Goal: Task Accomplishment & Management: Manage account settings

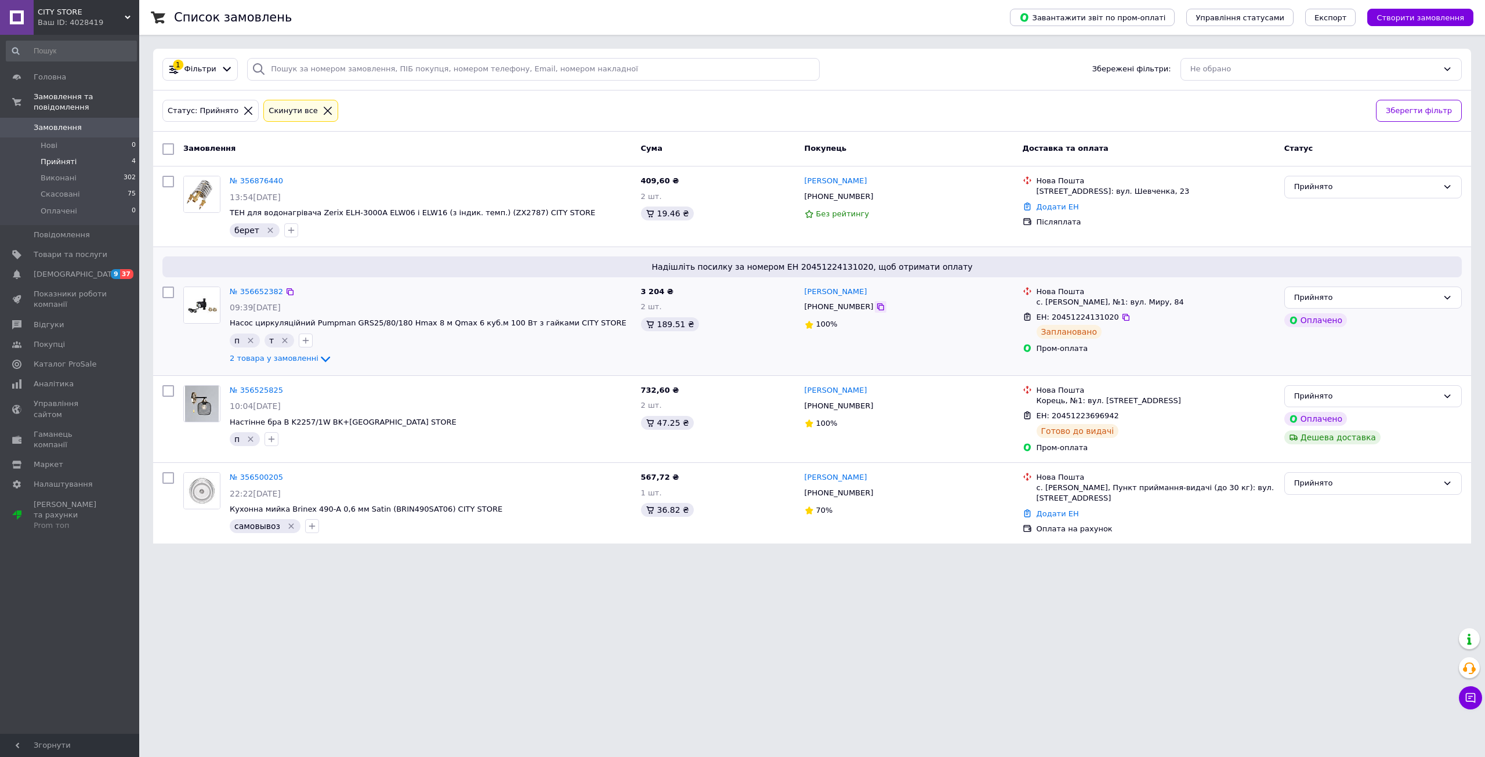
click at [876, 311] on icon at bounding box center [880, 306] width 9 height 9
click at [876, 309] on icon at bounding box center [880, 306] width 9 height 9
click at [876, 308] on icon at bounding box center [880, 306] width 9 height 9
click at [42, 93] on span "Замовлення та повідомлення" at bounding box center [87, 102] width 106 height 21
click at [52, 124] on span "Товари та послуги" at bounding box center [71, 127] width 74 height 10
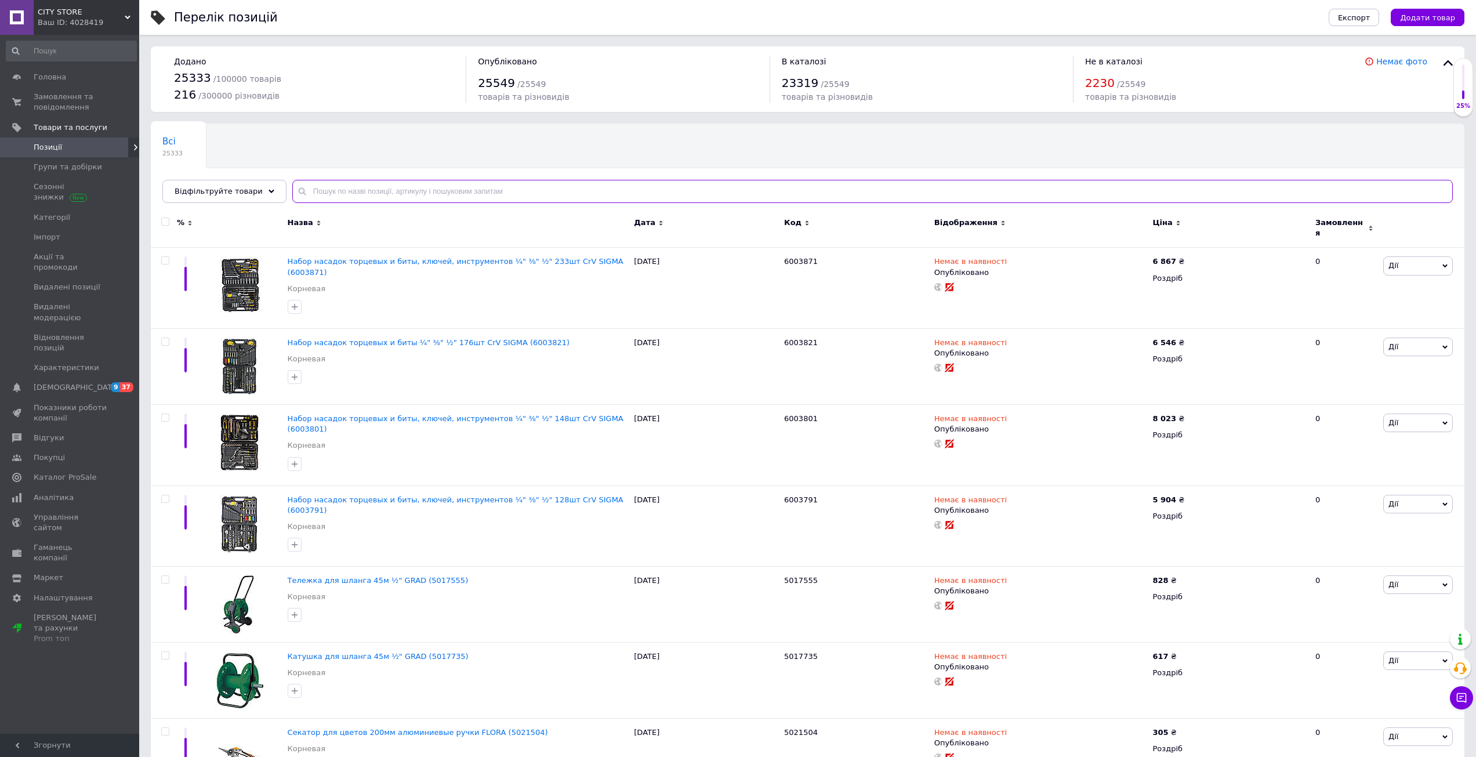
click at [515, 185] on input "text" at bounding box center [872, 191] width 1161 height 23
paste input "ZX4622"
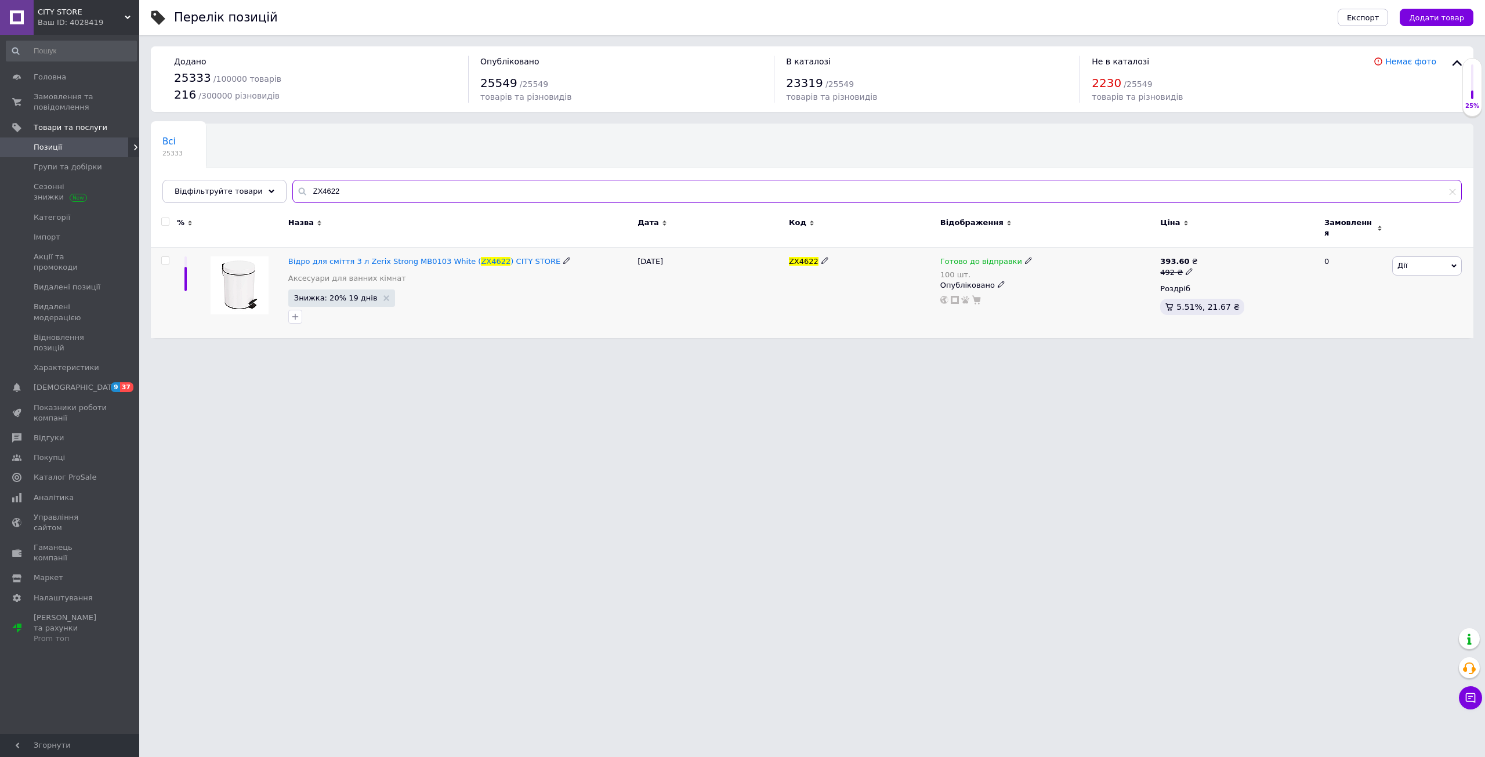
type input "ZX4622"
click at [1013, 256] on div "Готово до відправки" at bounding box center [986, 261] width 92 height 10
click at [1038, 295] on li "Немає в наявності" at bounding box center [1088, 303] width 110 height 16
click at [1038, 286] on input "100" at bounding box center [1077, 297] width 88 height 23
type input "0"
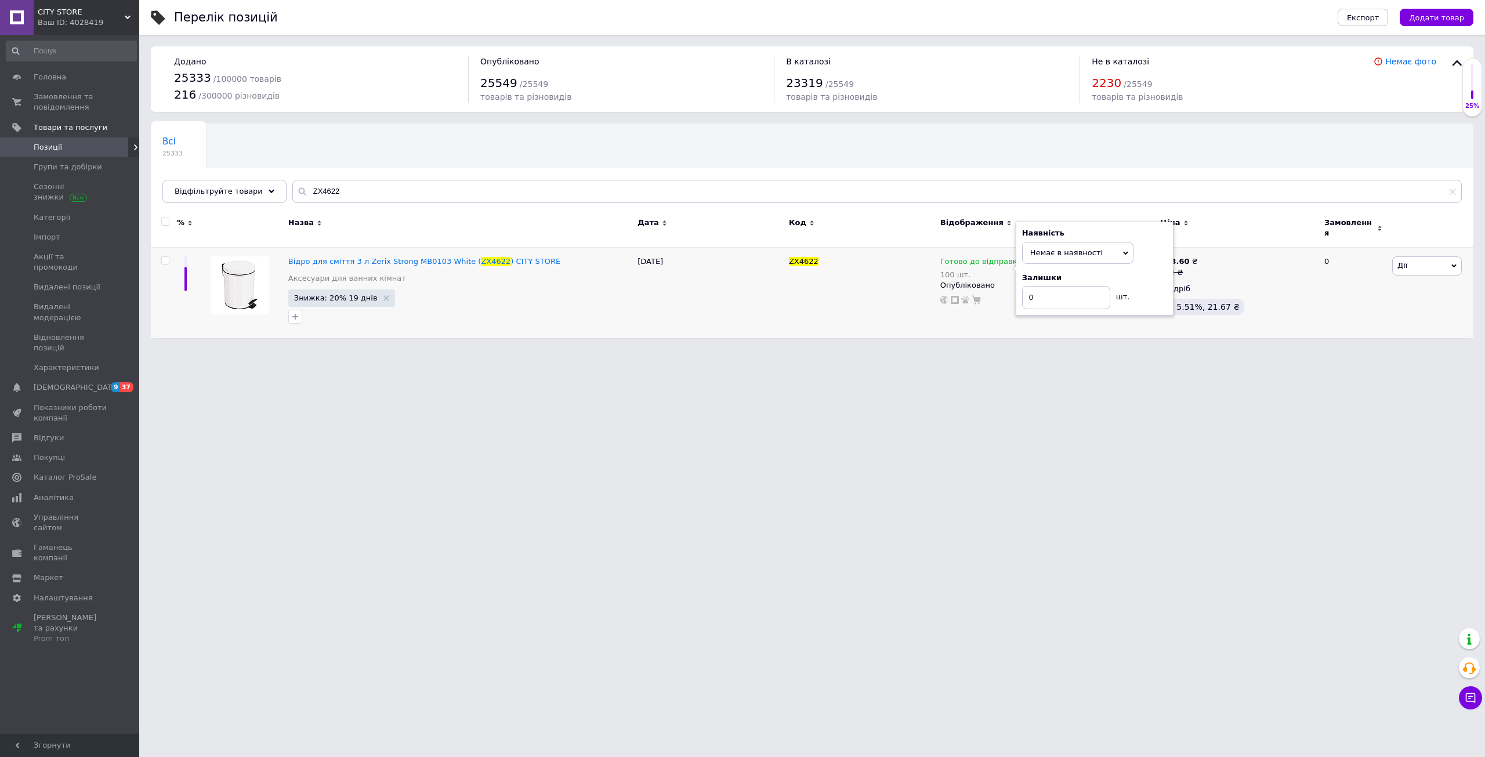
click at [872, 350] on html "CITY STORE Ваш ID: 4028419 Сайт CITY STORE Кабінет покупця Перевірити стан сист…" at bounding box center [742, 175] width 1485 height 350
click at [45, 107] on span "Замовлення та повідомлення" at bounding box center [71, 102] width 74 height 21
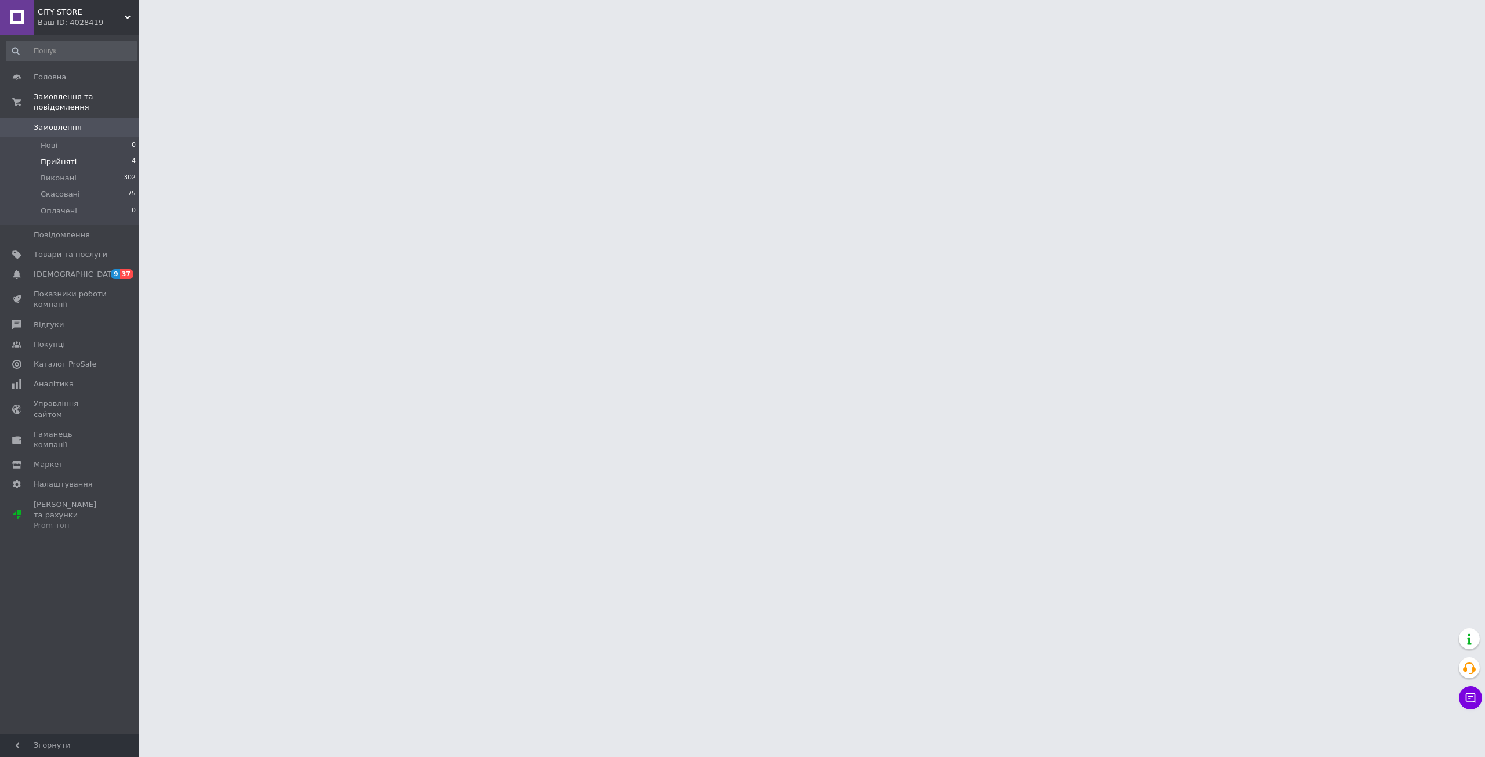
click at [57, 157] on span "Прийняті" at bounding box center [59, 162] width 36 height 10
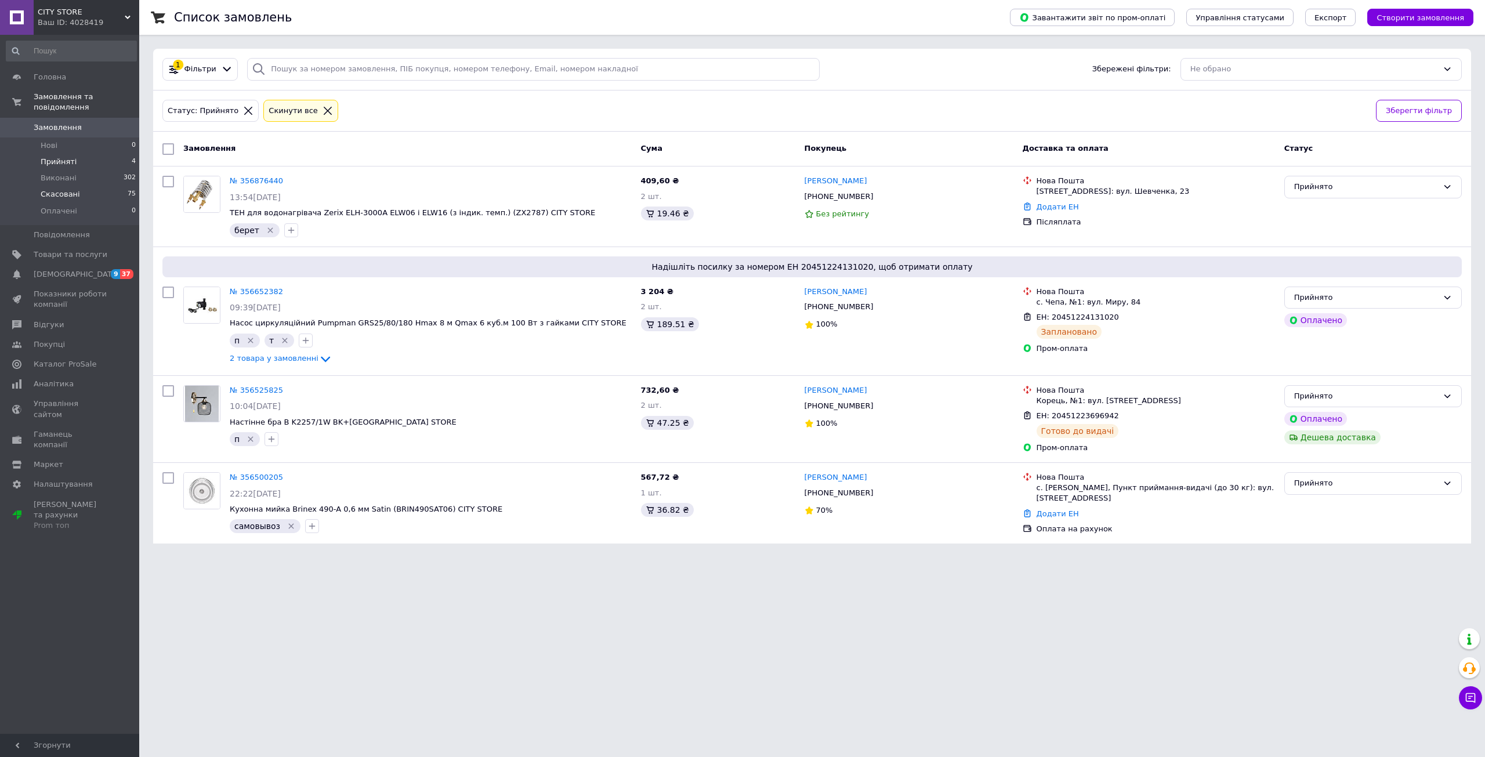
click at [53, 189] on span "Скасовані" at bounding box center [60, 194] width 39 height 10
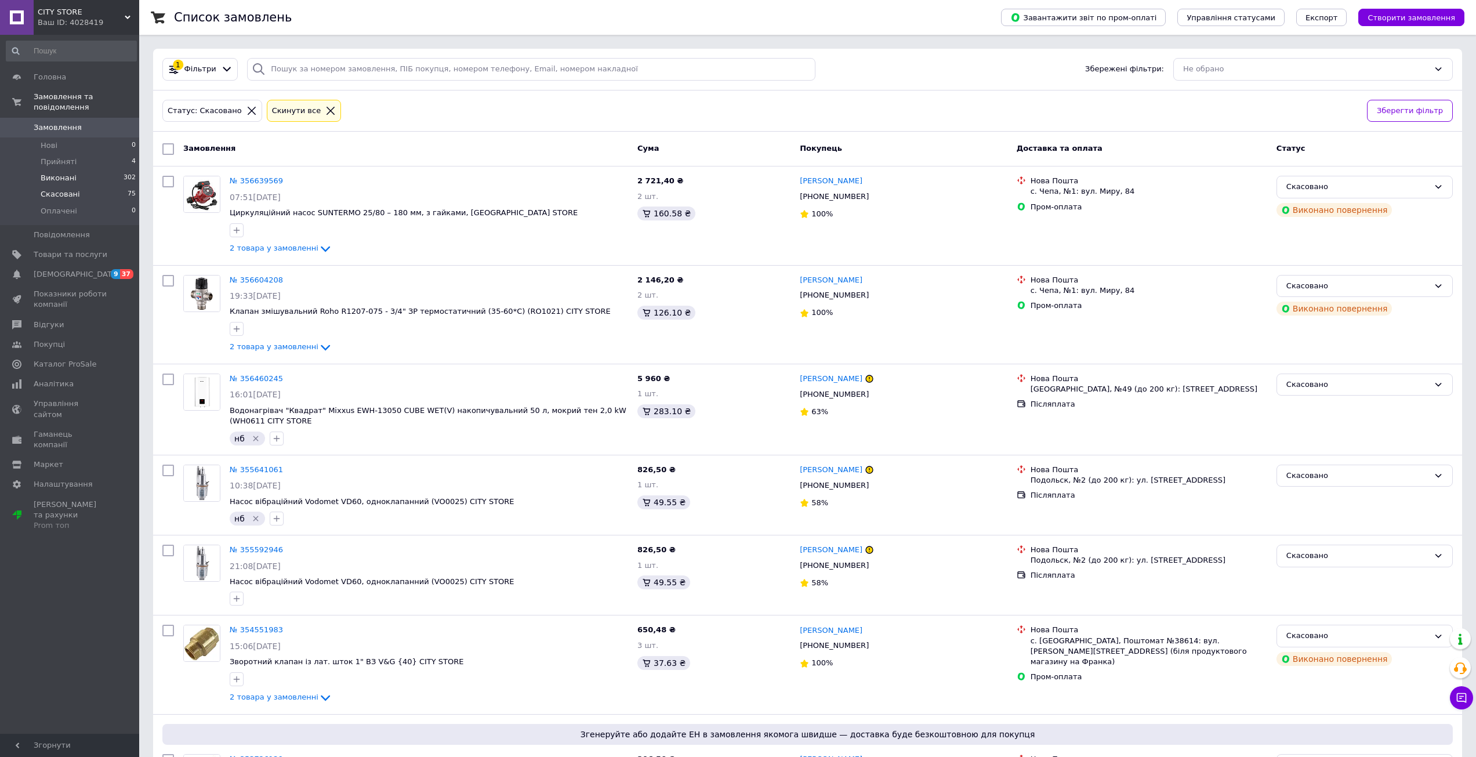
click at [60, 173] on span "Виконані" at bounding box center [59, 178] width 36 height 10
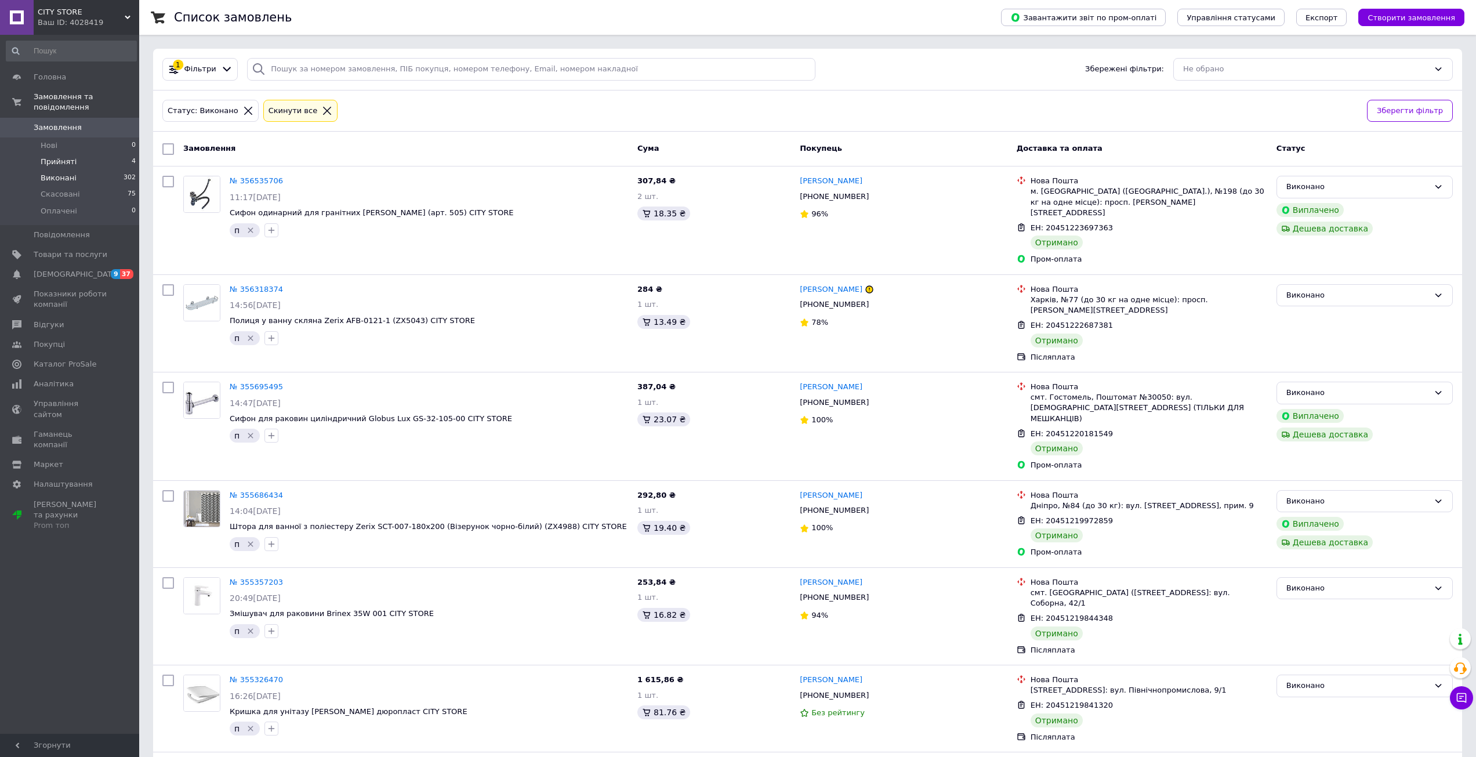
click at [59, 157] on span "Прийняті" at bounding box center [59, 162] width 36 height 10
